Goal: Find specific fact

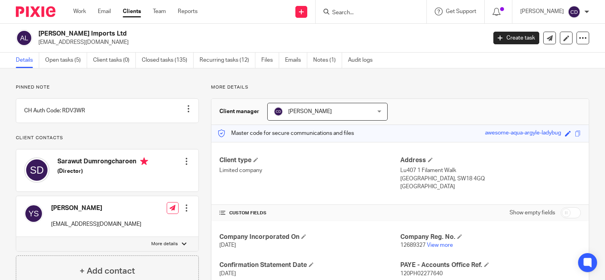
click at [357, 14] on input "Search" at bounding box center [366, 12] width 71 height 7
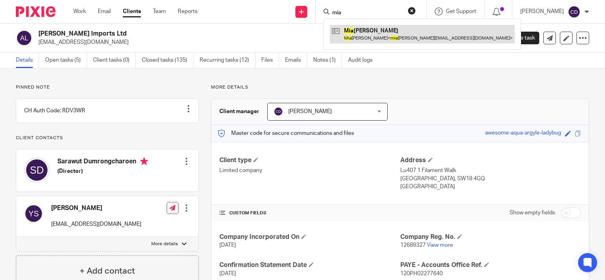
type input "mia"
click at [362, 25] on div "Mia Sarosi Mia Sarosi < mia sarosi@gmail.com >" at bounding box center [421, 34] width 197 height 31
drag, startPoint x: 362, startPoint y: 25, endPoint x: 364, endPoint y: 31, distance: 6.9
click at [364, 31] on link at bounding box center [422, 34] width 185 height 18
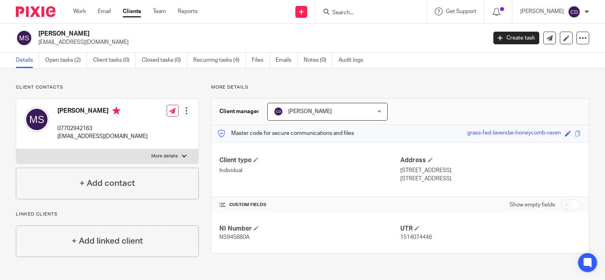
click at [231, 236] on span "NS945880A" at bounding box center [234, 238] width 30 height 6
copy span "NS945880A"
click at [362, 216] on div "NI Number NS945880A UTR 1514074446" at bounding box center [399, 233] width 377 height 40
